Goal: Contribute content: Contribute content

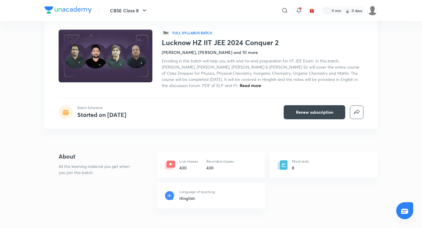
scroll to position [32, 0]
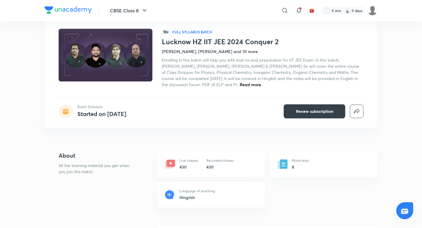
click at [301, 109] on span "Renew subscription" at bounding box center [314, 112] width 37 height 6
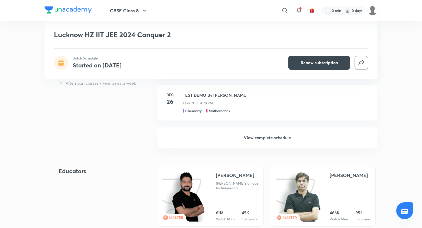
scroll to position [252, 0]
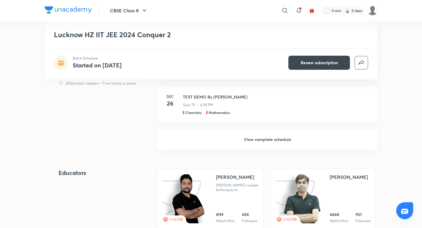
click at [275, 138] on h6 "View complete schedule" at bounding box center [267, 139] width 221 height 21
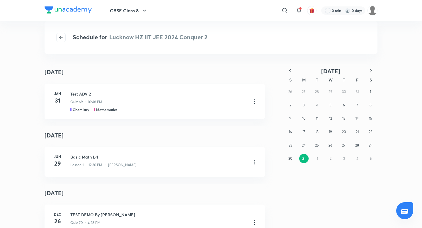
scroll to position [19, 0]
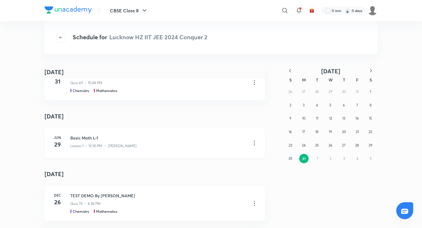
click at [255, 143] on icon at bounding box center [254, 143] width 1 height 5
click at [226, 157] on p "Go to course page" at bounding box center [212, 158] width 35 height 6
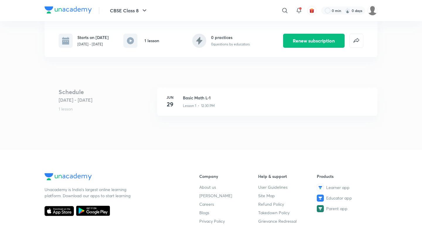
scroll to position [106, 0]
click at [200, 98] on h3 "Basic Math L-1" at bounding box center [277, 97] width 188 height 6
click at [207, 96] on h3 "Basic Math L-1" at bounding box center [277, 97] width 188 height 6
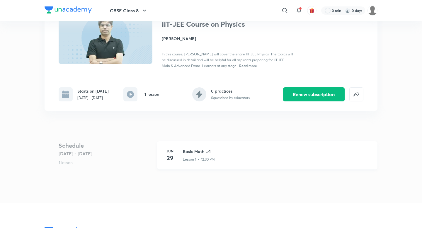
scroll to position [50, 0]
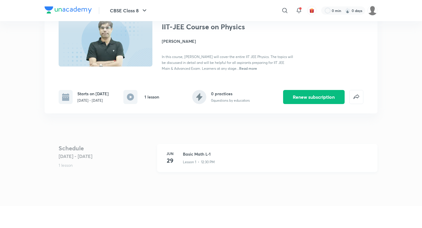
click at [170, 155] on h6 "Jun" at bounding box center [170, 153] width 12 height 5
click at [188, 154] on h3 "Basic Math L-1" at bounding box center [277, 154] width 188 height 6
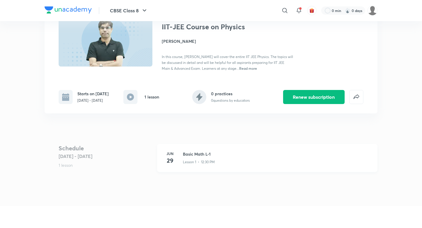
click at [188, 154] on h3 "Basic Math L-1" at bounding box center [277, 154] width 188 height 6
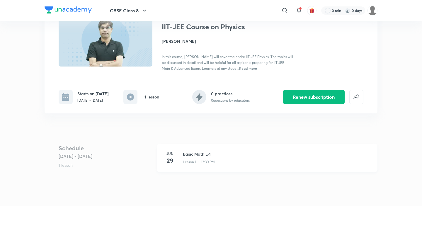
click at [188, 154] on h3 "Basic Math L-1" at bounding box center [277, 154] width 188 height 6
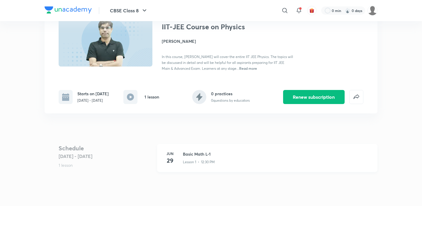
click at [188, 154] on h3 "Basic Math L-1" at bounding box center [277, 154] width 188 height 6
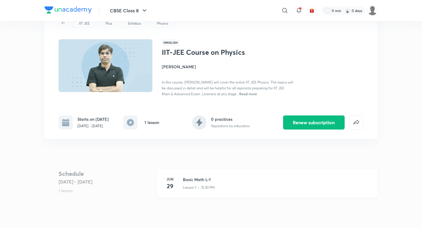
scroll to position [22, 0]
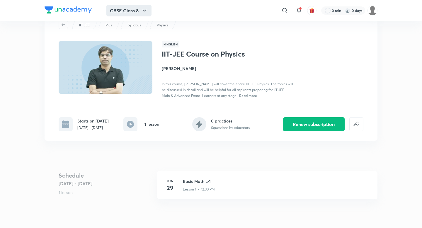
click at [134, 9] on button "CBSE Class 8" at bounding box center [128, 11] width 45 height 12
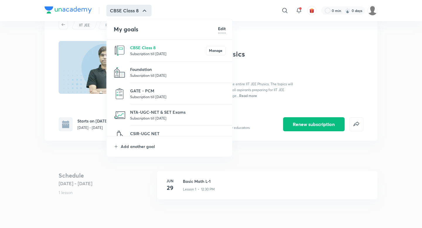
click at [34, 55] on div at bounding box center [211, 114] width 422 height 228
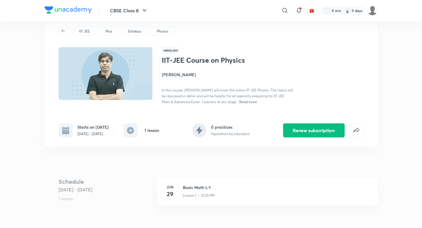
scroll to position [16, 0]
click at [309, 130] on button "Renew subscription" at bounding box center [314, 130] width 62 height 14
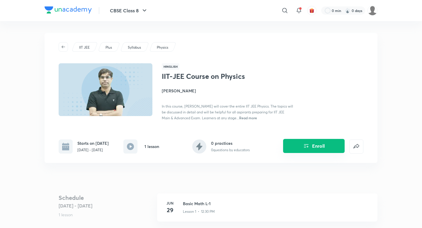
click at [304, 146] on icon "Enroll" at bounding box center [306, 146] width 7 height 7
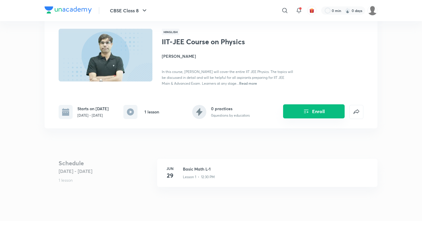
scroll to position [37, 0]
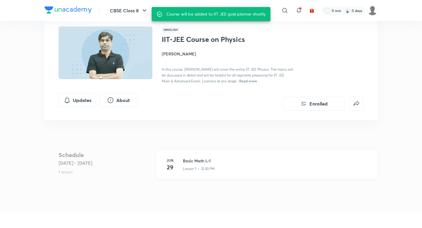
click at [185, 159] on h3 "Basic Math L-1" at bounding box center [277, 161] width 188 height 6
click at [187, 159] on h3 "Basic Math L-1" at bounding box center [277, 161] width 188 height 6
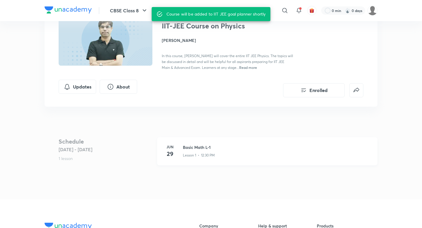
scroll to position [27, 0]
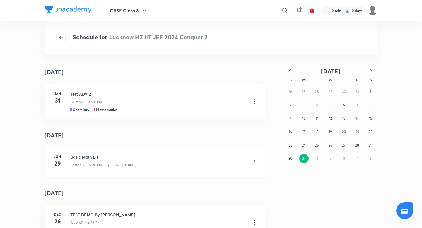
click at [255, 160] on icon at bounding box center [254, 162] width 7 height 7
click at [230, 176] on p "Go to course page" at bounding box center [212, 177] width 35 height 6
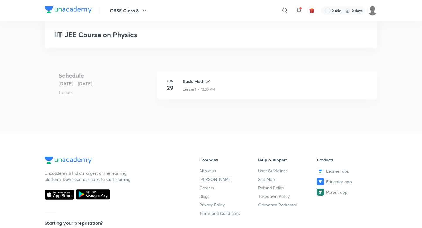
scroll to position [124, 0]
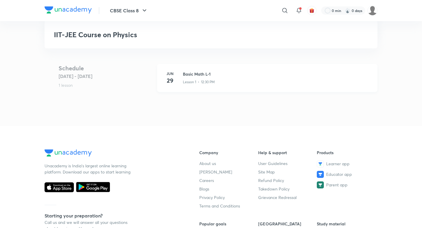
click at [169, 78] on h4 "29" at bounding box center [170, 80] width 12 height 9
click at [188, 78] on div "Lesson 1 • 12:30 PM" at bounding box center [277, 81] width 188 height 8
click at [188, 76] on h3 "Basic Math L-1" at bounding box center [277, 74] width 188 height 6
click at [188, 75] on h3 "Basic Math L-1" at bounding box center [277, 74] width 188 height 6
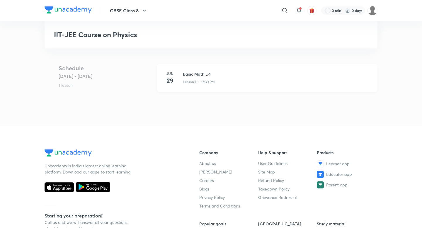
click at [188, 75] on h3 "Basic Math L-1" at bounding box center [277, 74] width 188 height 6
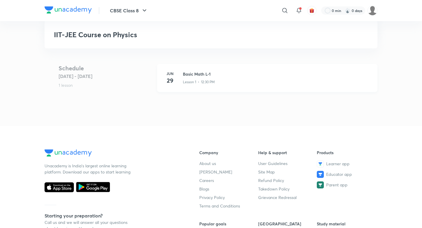
click at [188, 75] on h3 "Basic Math L-1" at bounding box center [277, 74] width 188 height 6
click at [374, 8] on img at bounding box center [373, 11] width 10 height 10
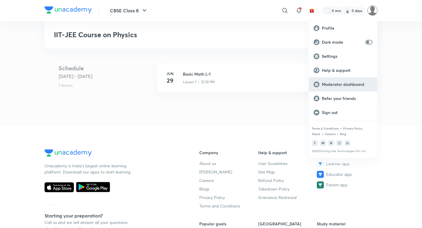
click at [338, 83] on p "Moderator dashboard" at bounding box center [347, 84] width 51 height 5
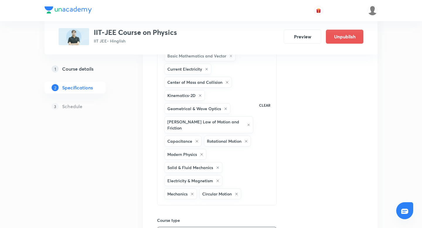
scroll to position [117, 0]
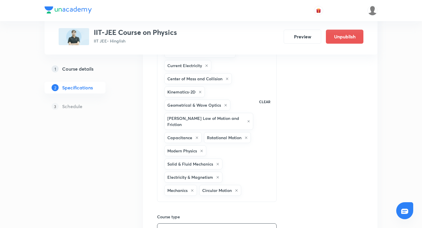
click at [268, 99] on p "CLEAR" at bounding box center [264, 101] width 11 height 5
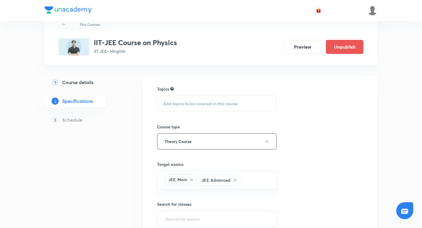
scroll to position [20, 0]
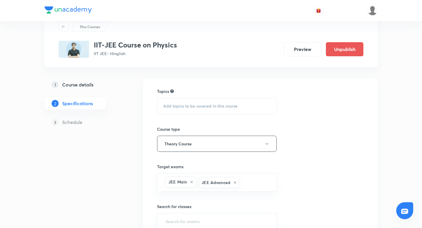
click at [185, 103] on div "Add topics to be covered in this course" at bounding box center [217, 106] width 120 height 16
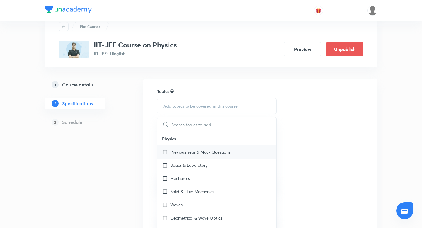
click at [182, 152] on p "Previous Year & Mock Questions" at bounding box center [200, 152] width 60 height 6
checkbox input "true"
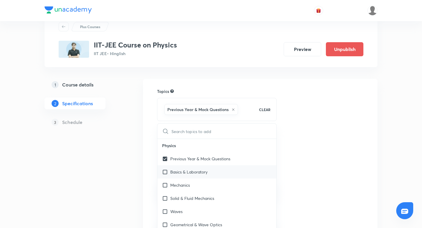
click at [165, 171] on input "checkbox" at bounding box center [166, 172] width 8 height 6
checkbox input "true"
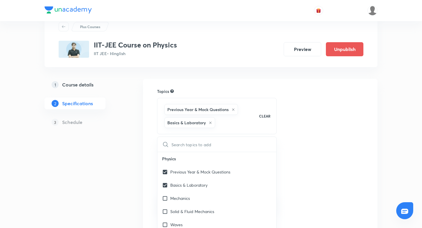
click at [319, 106] on div "Topics Previous Year & Mock Questions Basics & Laboratory CLEAR ​ Physics Previ…" at bounding box center [260, 215] width 207 height 254
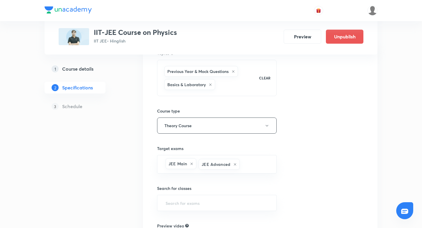
scroll to position [60, 0]
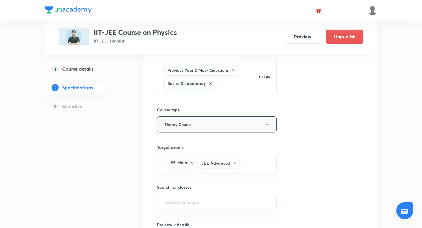
click at [193, 126] on button "Theory Course" at bounding box center [217, 124] width 120 height 16
click at [185, 143] on span "Crash Course" at bounding box center [225, 144] width 129 height 6
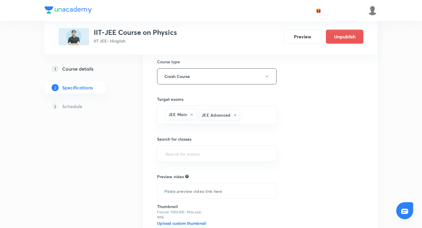
scroll to position [112, 0]
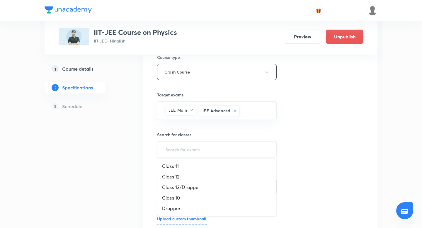
click at [222, 154] on input "text" at bounding box center [217, 149] width 105 height 11
click at [180, 176] on li "Class 12" at bounding box center [217, 177] width 119 height 11
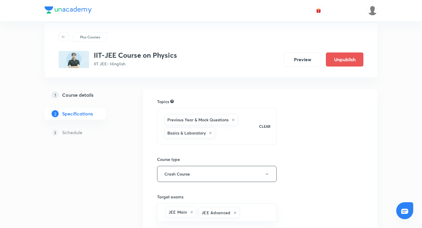
scroll to position [0, 0]
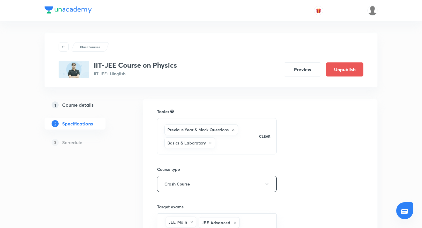
click at [85, 107] on h5 "Course details" at bounding box center [77, 105] width 31 height 7
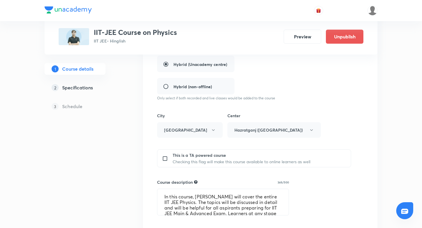
scroll to position [162, 0]
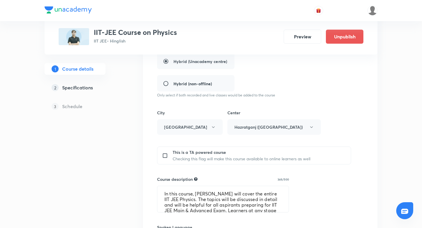
click at [266, 127] on div "Center Hazratganj (Prayagpur Tower)" at bounding box center [275, 122] width 94 height 25
click at [309, 128] on div "Center Hazratganj (Prayagpur Tower)" at bounding box center [275, 122] width 94 height 25
click at [185, 128] on div "City Lucknow" at bounding box center [190, 122] width 66 height 25
click at [260, 119] on div "Center Hazratganj (Prayagpur Tower)" at bounding box center [275, 122] width 94 height 25
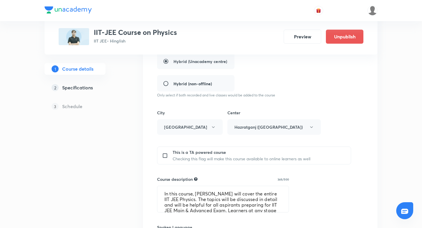
click at [260, 125] on div "Center Hazratganj (Prayagpur Tower)" at bounding box center [275, 122] width 94 height 25
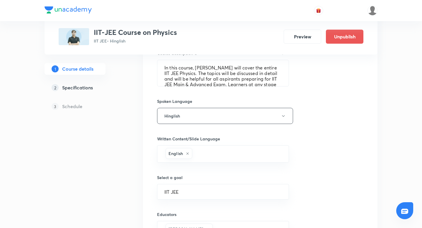
scroll to position [353, 0]
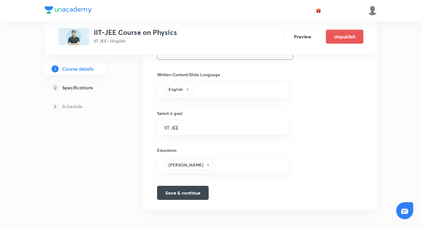
click at [83, 90] on h5 "Specifications" at bounding box center [77, 87] width 31 height 7
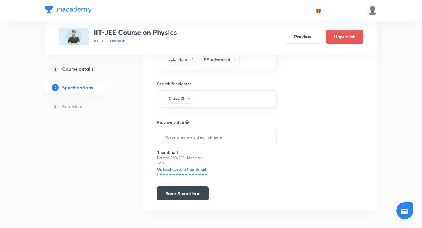
scroll to position [164, 0]
click at [188, 194] on button "Save & continue" at bounding box center [183, 192] width 52 height 14
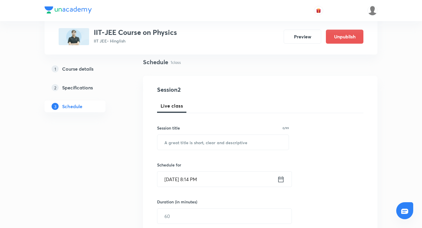
scroll to position [47, 0]
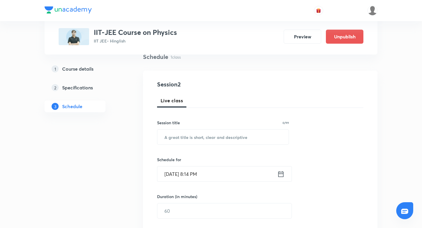
click at [282, 173] on icon at bounding box center [281, 174] width 7 height 8
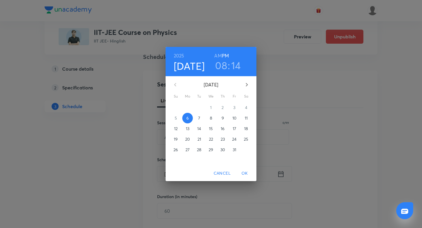
click at [213, 115] on span "8" at bounding box center [211, 118] width 11 height 6
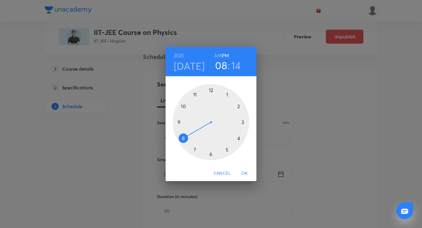
click at [151, 113] on div "2025 Oct 8 08 : 14 AM PM 1 2 3 4 5 6 7 8 9 10 11 12 Cancel OK" at bounding box center [211, 114] width 422 height 228
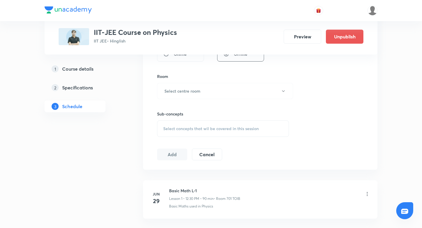
scroll to position [243, 0]
click at [68, 87] on h5 "Specifications" at bounding box center [77, 87] width 31 height 7
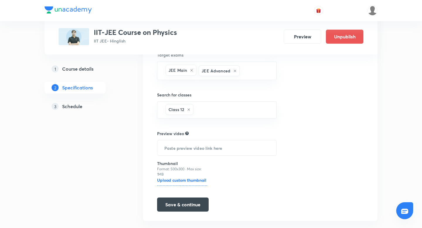
scroll to position [155, 0]
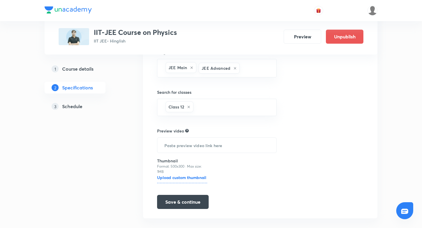
click at [88, 70] on h5 "Course details" at bounding box center [77, 68] width 31 height 7
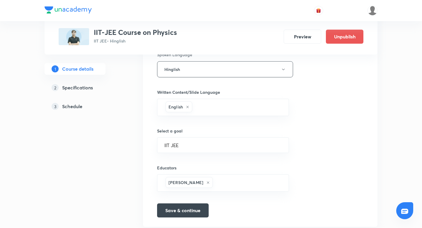
scroll to position [353, 0]
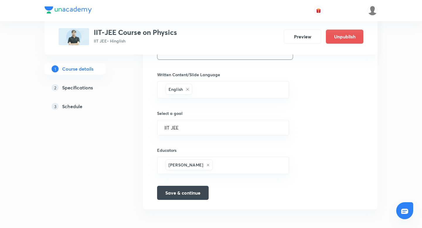
click at [88, 89] on h5 "Specifications" at bounding box center [77, 87] width 31 height 7
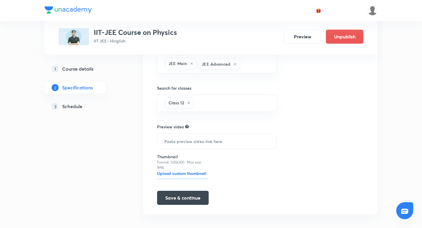
scroll to position [164, 0]
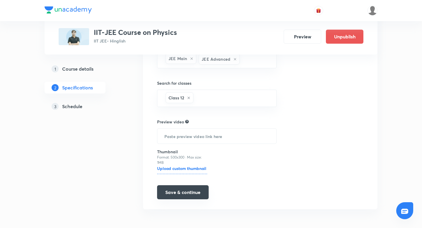
click at [177, 194] on button "Save & continue" at bounding box center [183, 192] width 52 height 14
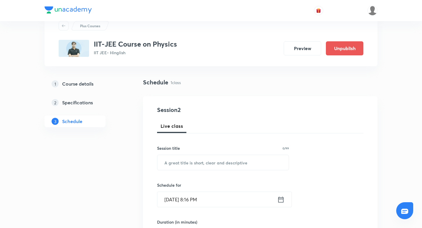
scroll to position [30, 0]
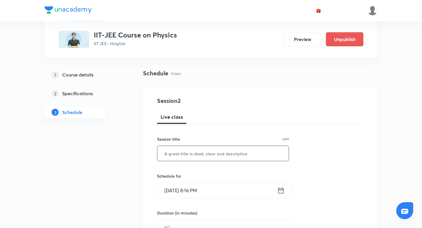
click at [197, 153] on input "text" at bounding box center [223, 153] width 131 height 15
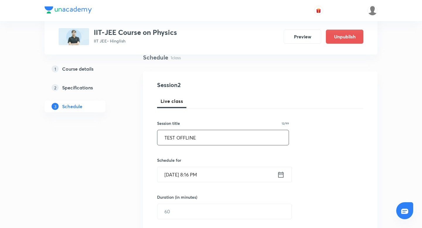
scroll to position [57, 0]
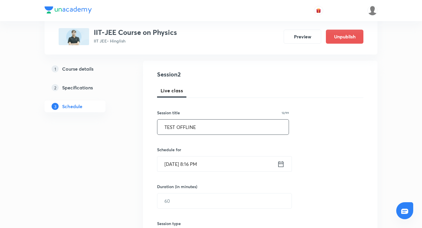
type input "TEST OFFLINE"
click at [282, 163] on icon at bounding box center [281, 164] width 7 height 8
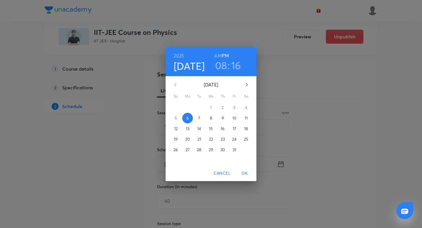
click at [200, 117] on p "7" at bounding box center [199, 118] width 2 height 6
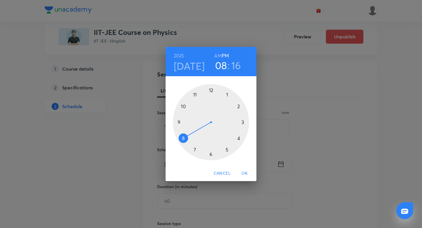
click at [208, 90] on div at bounding box center [211, 122] width 76 height 76
click at [212, 156] on div at bounding box center [211, 122] width 76 height 76
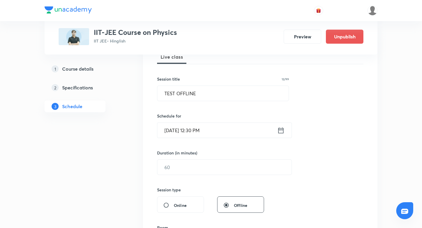
scroll to position [91, 0]
click at [221, 169] on input "text" at bounding box center [225, 167] width 134 height 15
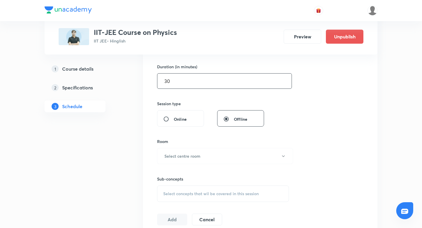
scroll to position [181, 0]
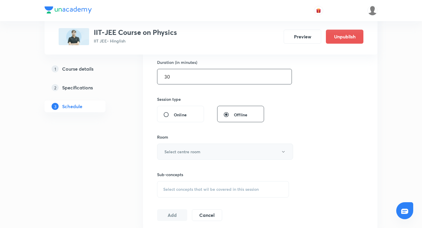
type input "30"
click at [210, 156] on button "Select centre room" at bounding box center [225, 152] width 136 height 16
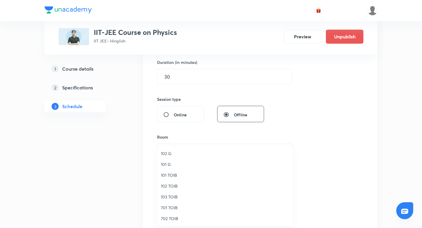
click at [192, 165] on span "101 G" at bounding box center [225, 164] width 129 height 6
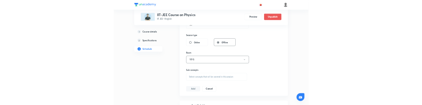
scroll to position [204, 0]
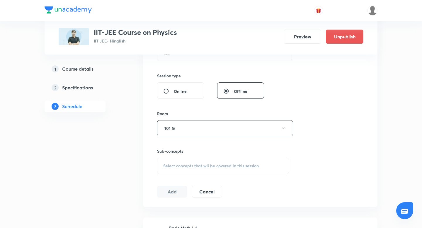
click at [192, 165] on span "Select concepts that wil be covered in this session" at bounding box center [211, 166] width 96 height 5
click at [166, 212] on input "checkbox" at bounding box center [166, 212] width 8 height 6
checkbox input "true"
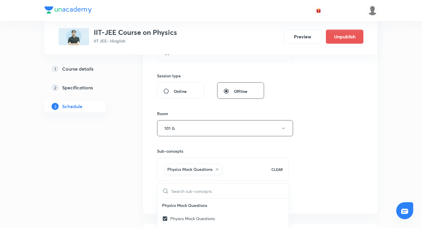
click at [143, 206] on div "Session 2 Live class Session title 12/99 TEST OFFLINE ​ Schedule for Oct 7, 202…" at bounding box center [260, 63] width 235 height 301
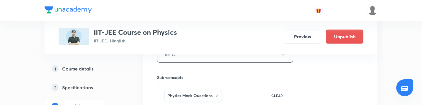
click at [225, 75] on h6 "Sub-concepts" at bounding box center [223, 78] width 132 height 6
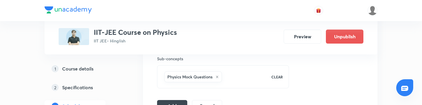
scroll to position [309, 0]
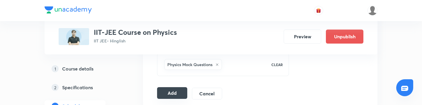
click at [163, 94] on button "Add" at bounding box center [172, 93] width 30 height 12
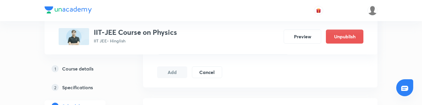
scroll to position [333, 0]
click at [80, 71] on h5 "Course details" at bounding box center [77, 68] width 31 height 7
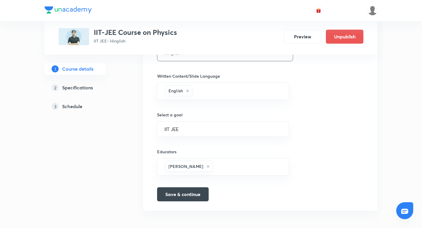
scroll to position [353, 0]
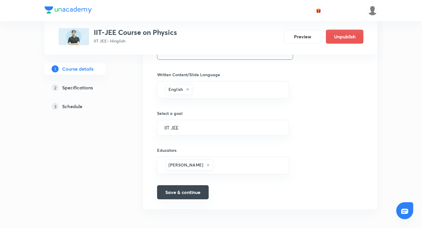
click at [195, 192] on button "Save & continue" at bounding box center [183, 192] width 52 height 14
